Goal: Book appointment/travel/reservation

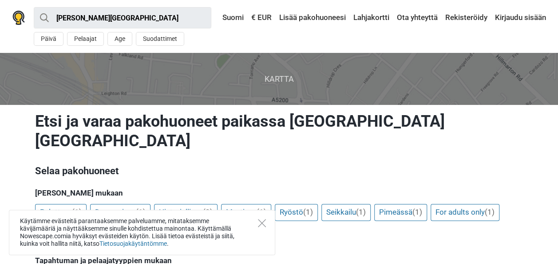
scroll to position [78, 0]
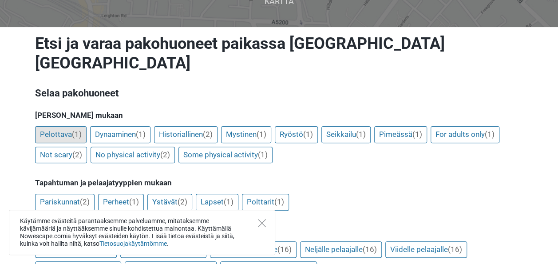
click at [79, 130] on span "(1)" at bounding box center [77, 134] width 10 height 9
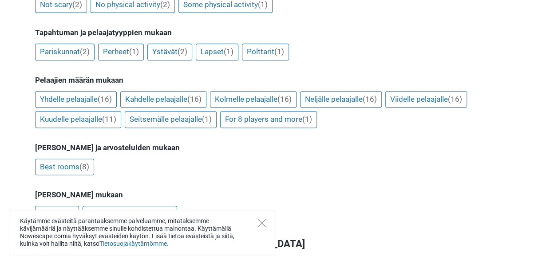
scroll to position [62, 0]
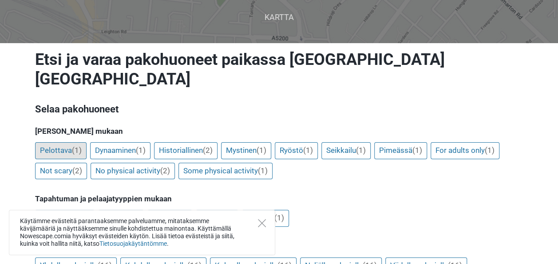
click at [64, 142] on link "Pelottava (1)" at bounding box center [60, 150] width 51 height 17
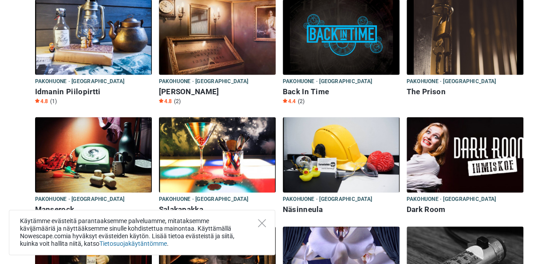
scroll to position [829, 0]
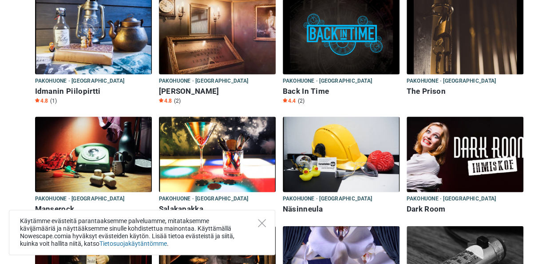
click at [443, 153] on img at bounding box center [465, 153] width 117 height 75
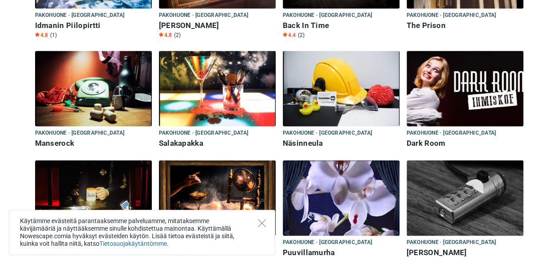
scroll to position [791, 0]
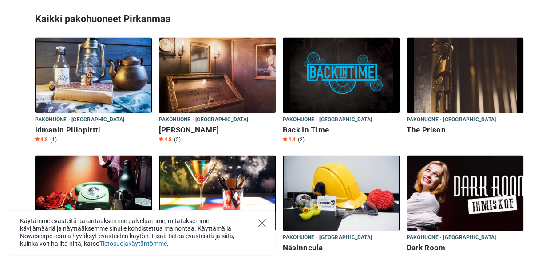
click at [261, 220] on icon "Close" at bounding box center [262, 223] width 8 height 8
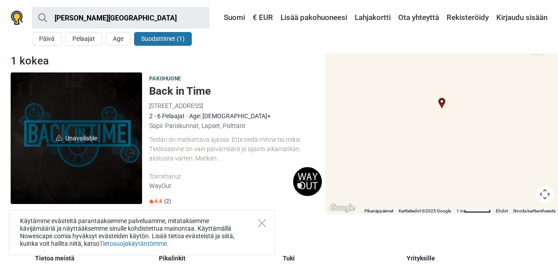
click at [157, 41] on button "Suodattimet (1)" at bounding box center [163, 39] width 58 height 14
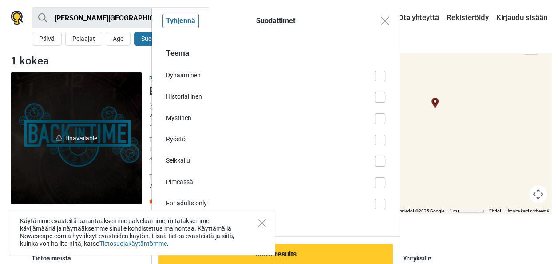
click at [180, 71] on div "Dynaaminen" at bounding box center [270, 75] width 209 height 9
click at [385, 71] on input "Dynaaminen" at bounding box center [385, 71] width 0 height 0
click at [203, 195] on div "Teema Dynaaminen Historiallinen Mystinen Ryöstö Seikkailu Pimeässä For adults o…" at bounding box center [275, 127] width 219 height 161
click at [212, 179] on div "Pimeässä" at bounding box center [270, 181] width 209 height 9
click at [385, 177] on input "Pimeässä" at bounding box center [385, 177] width 0 height 0
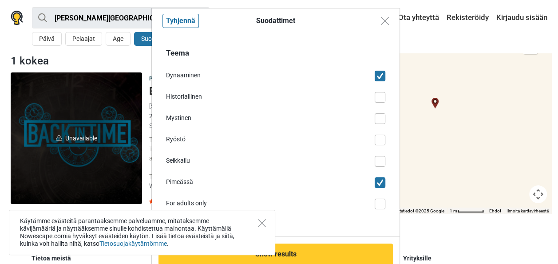
click at [354, 205] on div "For adults only" at bounding box center [270, 202] width 209 height 9
click at [385, 198] on input "For adults only" at bounding box center [385, 198] width 0 height 0
click at [376, 157] on div "Teema Dynaaminen Historiallinen Mystinen Ryöstö Seikkailu Pimeässä For adults o…" at bounding box center [276, 134] width 248 height 203
click at [375, 160] on span at bounding box center [380, 161] width 11 height 11
click at [385, 156] on input "Seikkailu" at bounding box center [385, 156] width 0 height 0
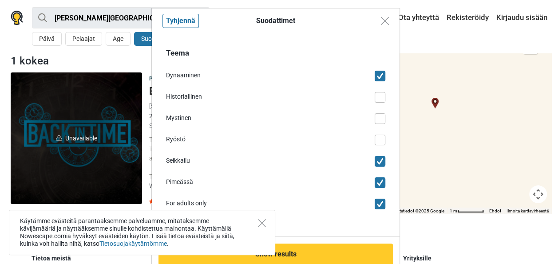
click at [375, 140] on span at bounding box center [380, 139] width 11 height 11
click at [385, 134] on input "Ryöstö" at bounding box center [385, 134] width 0 height 0
click at [372, 110] on div "Teema Dynaaminen Historiallinen Mystinen Ryöstö Seikkailu Pimeässä For adults o…" at bounding box center [275, 127] width 219 height 161
click at [375, 119] on span at bounding box center [380, 118] width 11 height 11
click at [385, 113] on input "Mystinen" at bounding box center [385, 113] width 0 height 0
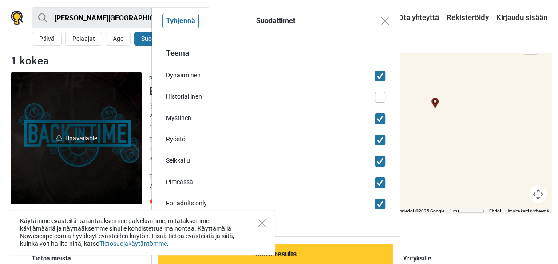
click at [370, 109] on div "Teema Dynaaminen Historiallinen Mystinen Ryöstö Seikkailu Pimeässä For adults o…" at bounding box center [275, 127] width 219 height 161
click at [375, 100] on span at bounding box center [380, 97] width 11 height 11
click at [385, 92] on input "Historiallinen" at bounding box center [385, 92] width 0 height 0
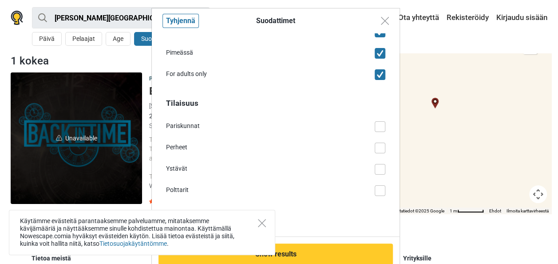
scroll to position [130, 0]
click at [375, 190] on span at bounding box center [380, 190] width 11 height 11
click at [385, 185] on input "Polttarit" at bounding box center [385, 185] width 0 height 0
click at [370, 159] on div "Tilaisuus Pariskunnat Perheet Ystävät Polttarit" at bounding box center [275, 145] width 219 height 97
click at [375, 165] on span at bounding box center [380, 168] width 11 height 11
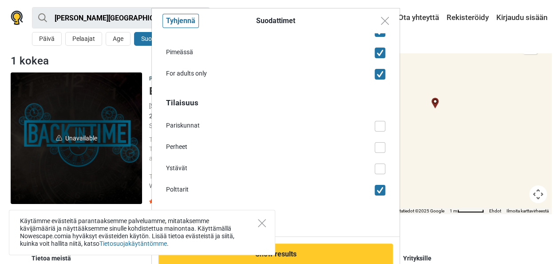
click at [385, 163] on input "Ystävät" at bounding box center [385, 163] width 0 height 0
click at [375, 150] on span at bounding box center [380, 147] width 11 height 11
click at [385, 142] on input "Perheet" at bounding box center [385, 142] width 0 height 0
click at [370, 131] on div "Tilaisuus Pariskunnat Perheet Ystävät Polttarit" at bounding box center [275, 145] width 219 height 97
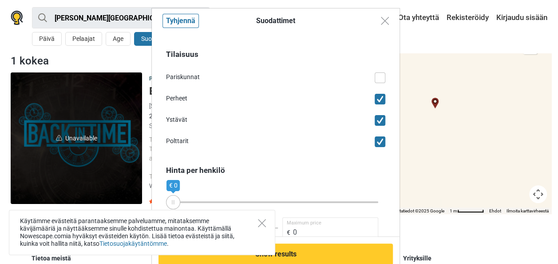
scroll to position [178, 0]
click at [375, 80] on span at bounding box center [380, 77] width 11 height 11
click at [385, 72] on input "Pariskunnat" at bounding box center [385, 72] width 0 height 0
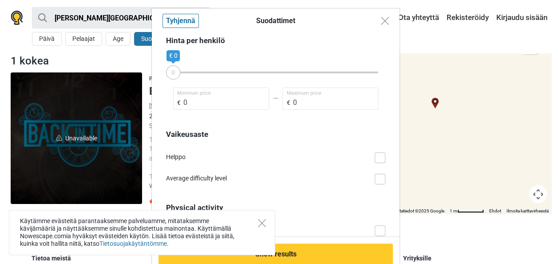
scroll to position [308, 0]
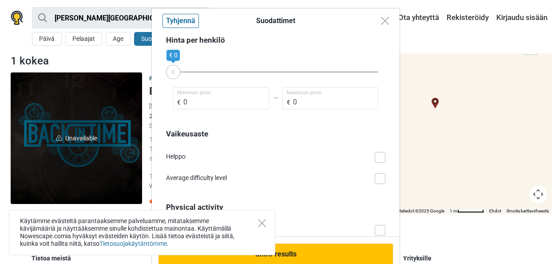
click at [322, 255] on button "Show results" at bounding box center [275, 253] width 234 height 21
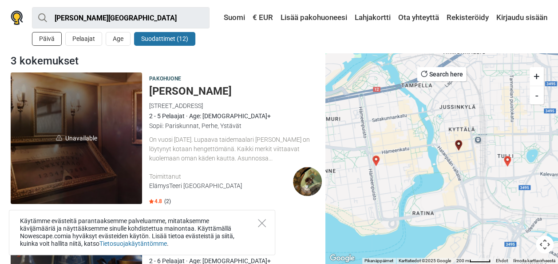
click at [43, 40] on button "Päivä" at bounding box center [47, 39] width 30 height 14
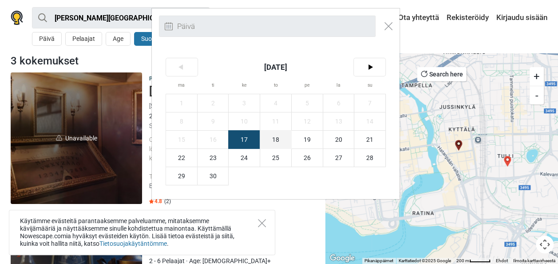
click at [274, 135] on span "18" at bounding box center [275, 139] width 31 height 18
type input "18. syyskuu (to)"
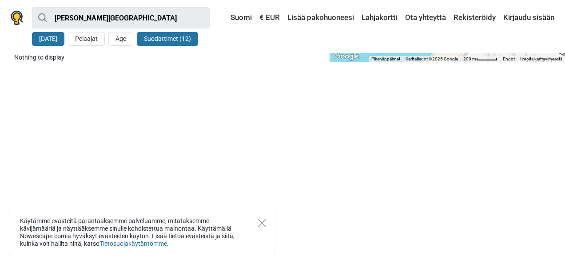
click at [160, 40] on button "Suodattimet (12)" at bounding box center [167, 39] width 61 height 14
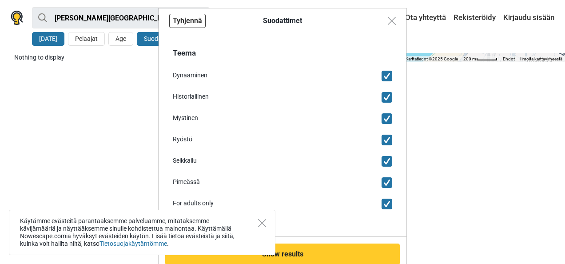
click at [177, 19] on button "Tyhjennä" at bounding box center [187, 21] width 36 height 14
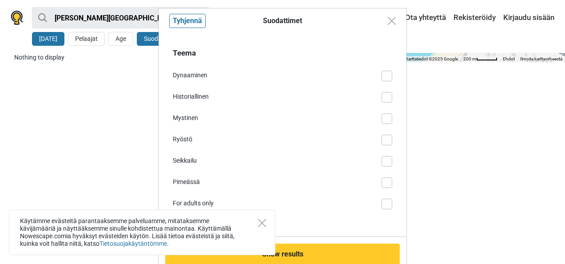
click at [93, 36] on div "Suodattimet Tyhjennä Teema Dynaaminen Historiallinen Mystinen Ryöstö Seikkailu …" at bounding box center [282, 132] width 565 height 264
